Goal: Navigation & Orientation: Find specific page/section

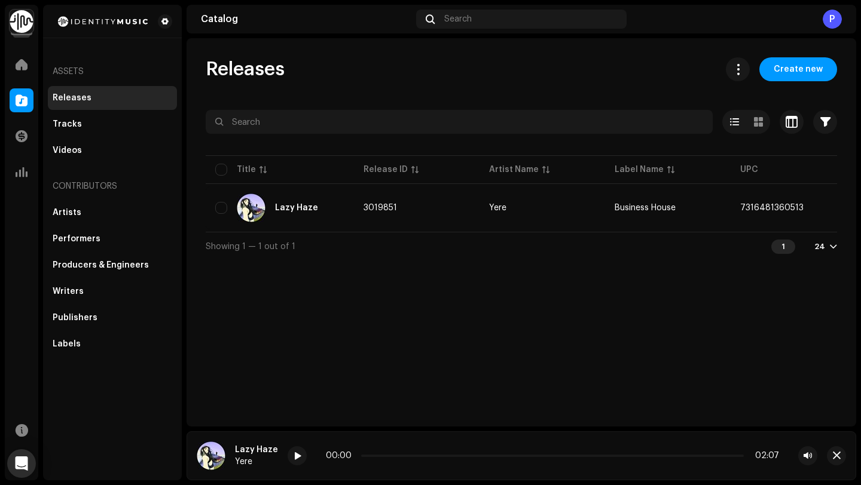
click at [88, 96] on div "Releases" at bounding box center [113, 98] width 120 height 10
click at [84, 127] on div "Tracks" at bounding box center [113, 125] width 120 height 10
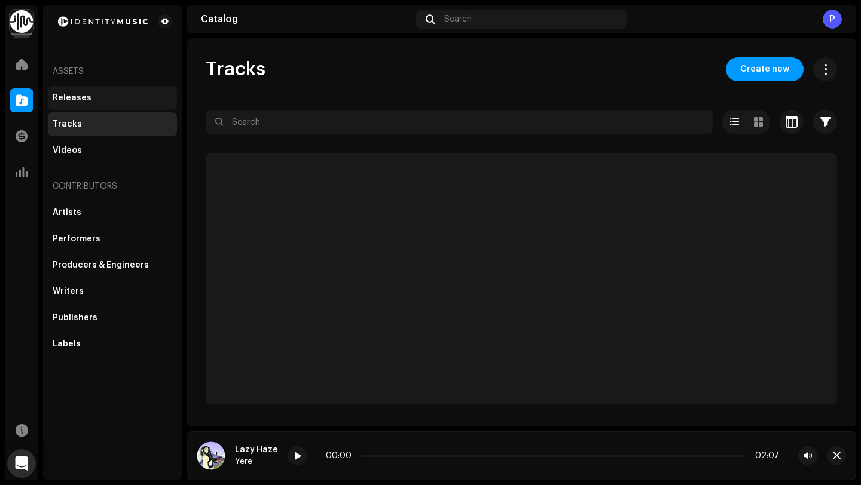
click at [87, 96] on div "Releases" at bounding box center [72, 98] width 39 height 10
